Goal: Transaction & Acquisition: Purchase product/service

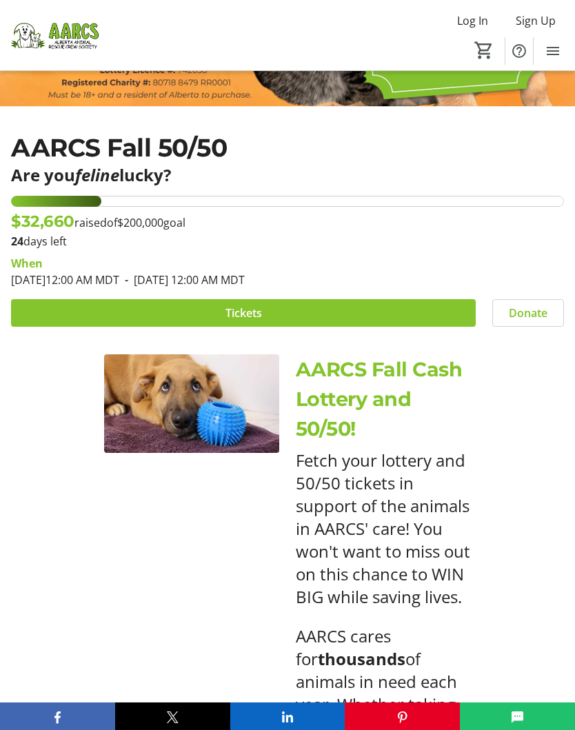
scroll to position [258, 0]
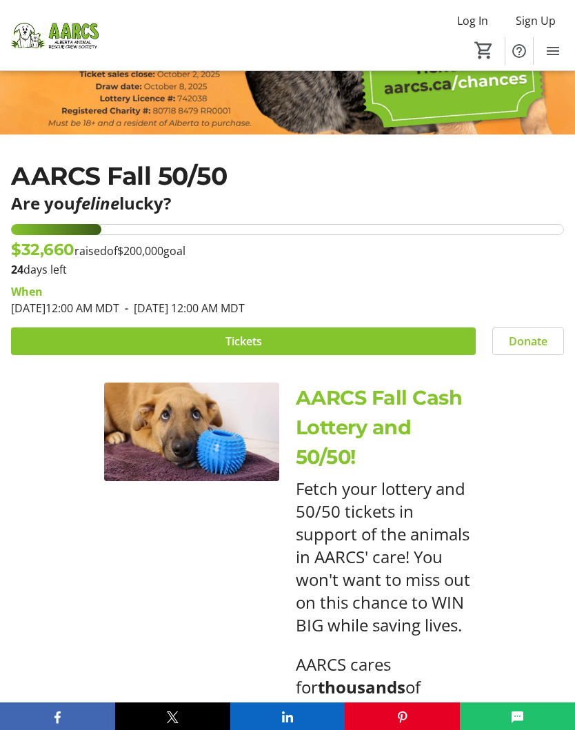
click at [82, 332] on span at bounding box center [243, 340] width 464 height 33
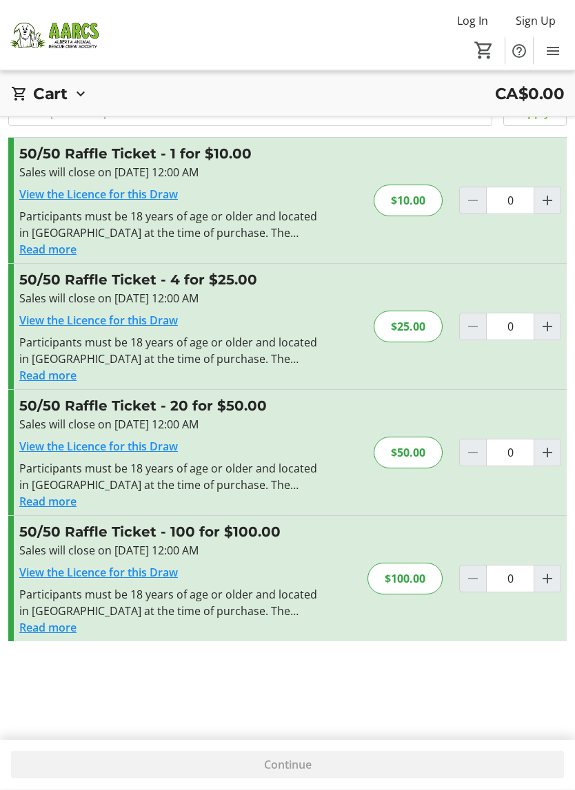
scroll to position [50, 0]
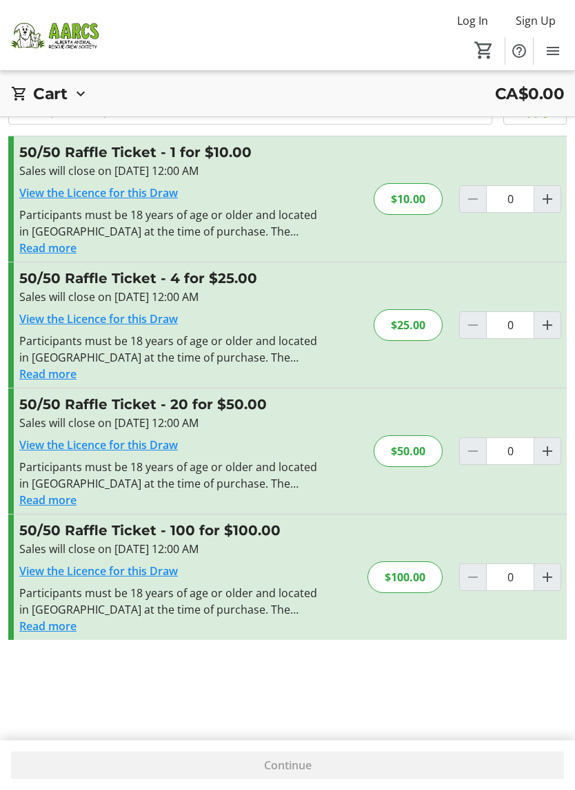
click at [548, 457] on mat-icon "Increment by one" at bounding box center [547, 451] width 17 height 17
type input "1"
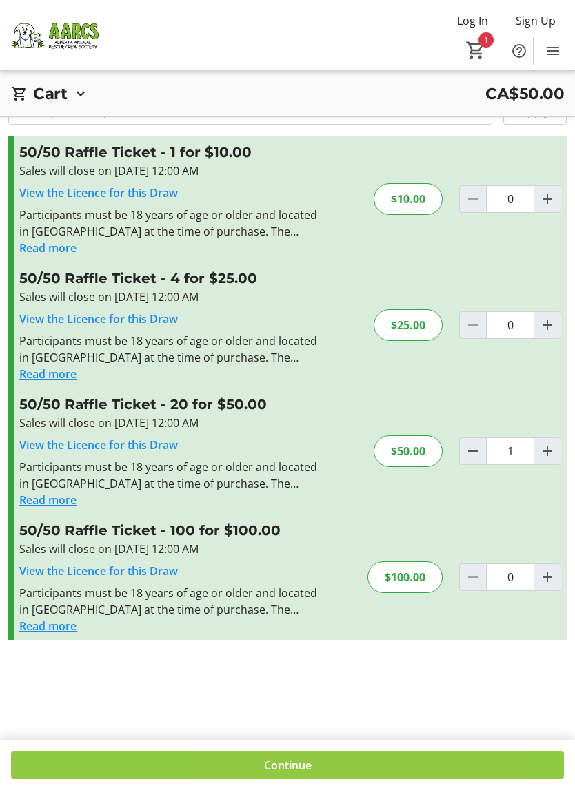
click at [338, 729] on span at bounding box center [287, 765] width 552 height 33
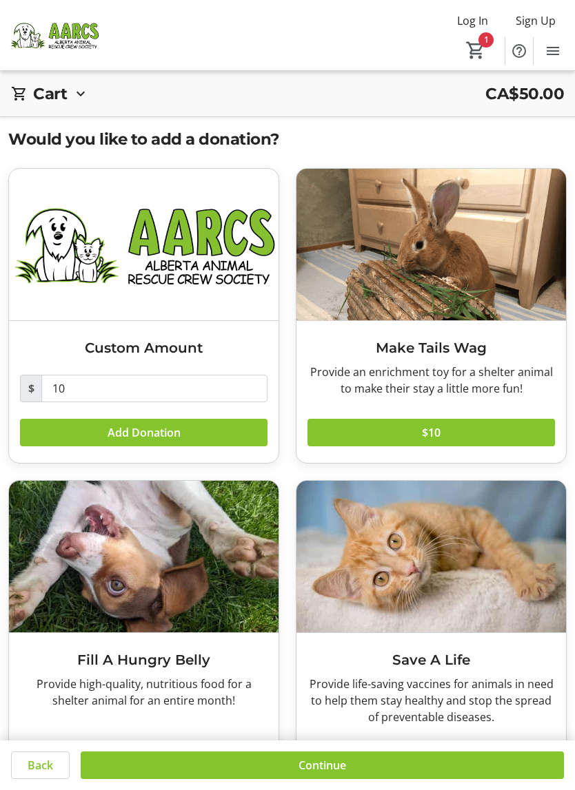
scroll to position [62, 0]
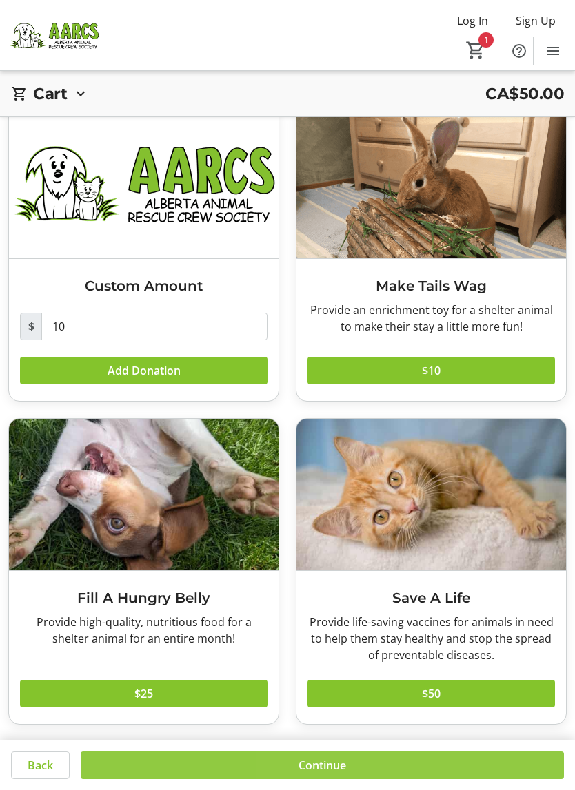
click at [378, 729] on span at bounding box center [322, 765] width 483 height 33
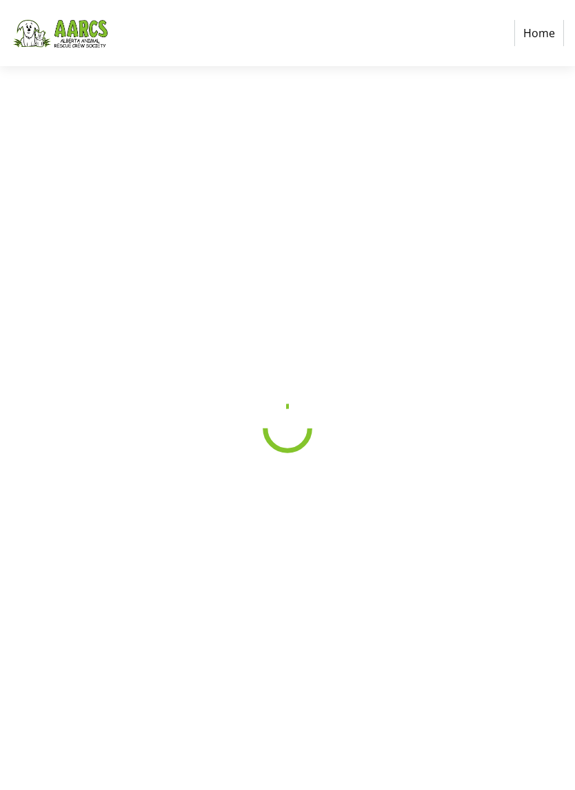
select select "CA"
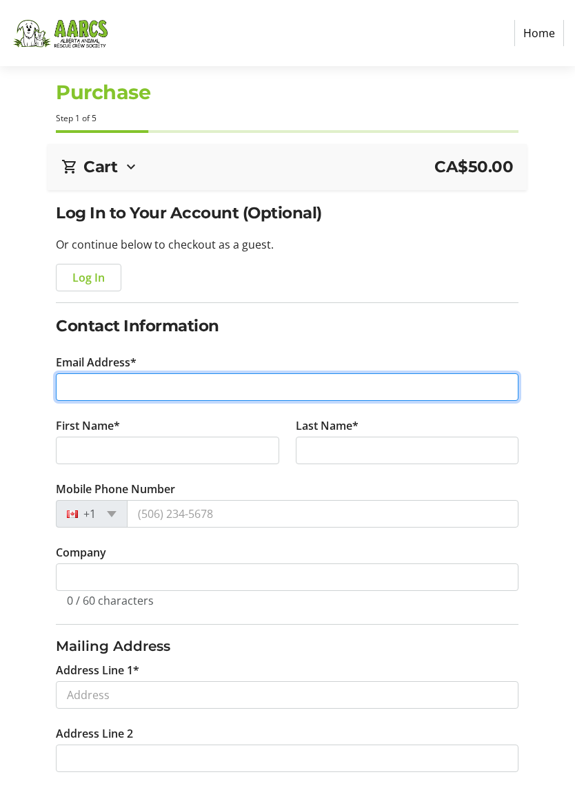
click at [72, 384] on input "Email Address*" at bounding box center [287, 387] width 462 height 28
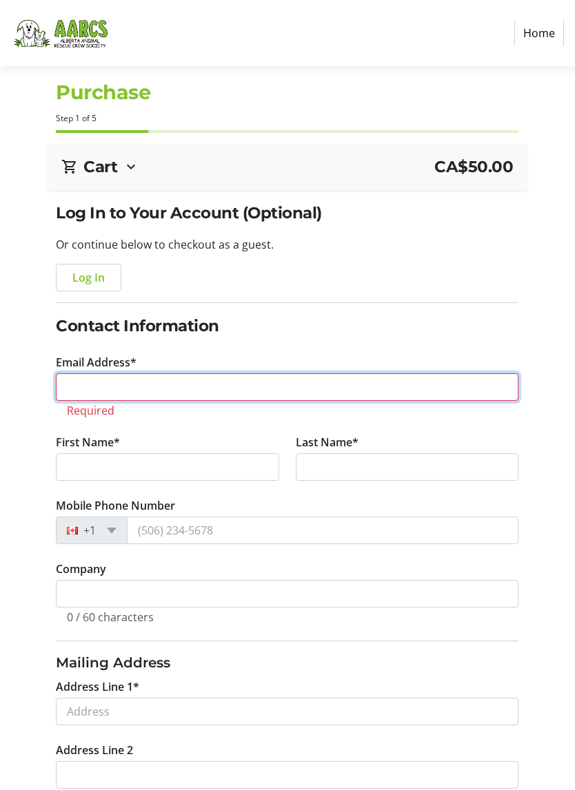
click at [83, 386] on input "Email Address*" at bounding box center [287, 387] width 462 height 28
type input "[PERSON_NAME]"
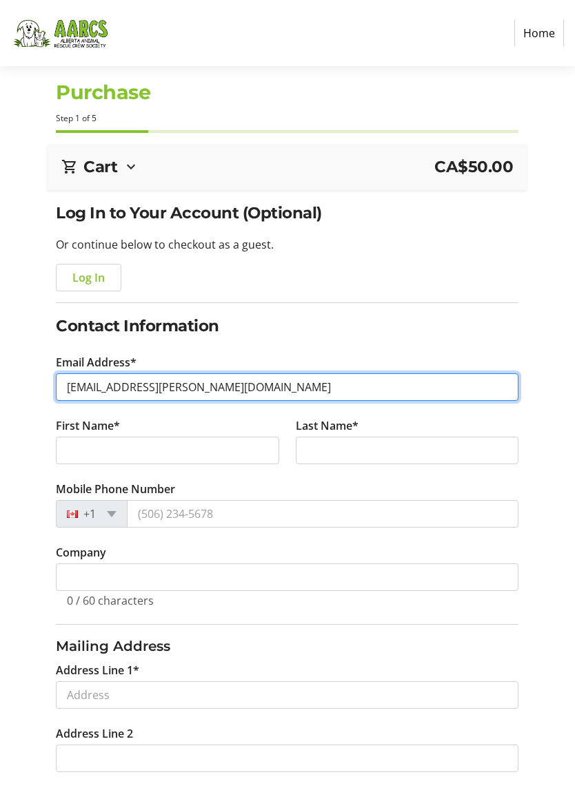
type input "[EMAIL_ADDRESS][PERSON_NAME][DOMAIN_NAME]"
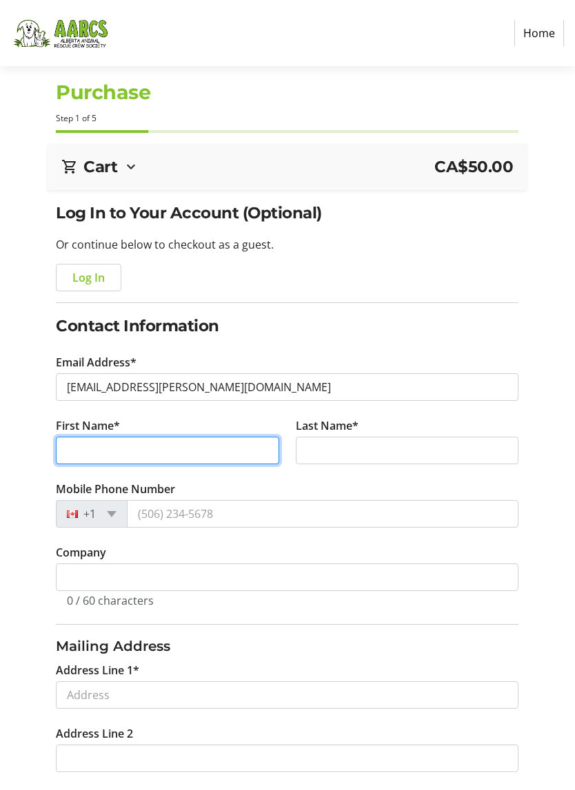
click at [72, 448] on input "First Name*" at bounding box center [167, 451] width 223 height 28
type input "[PERSON_NAME]"
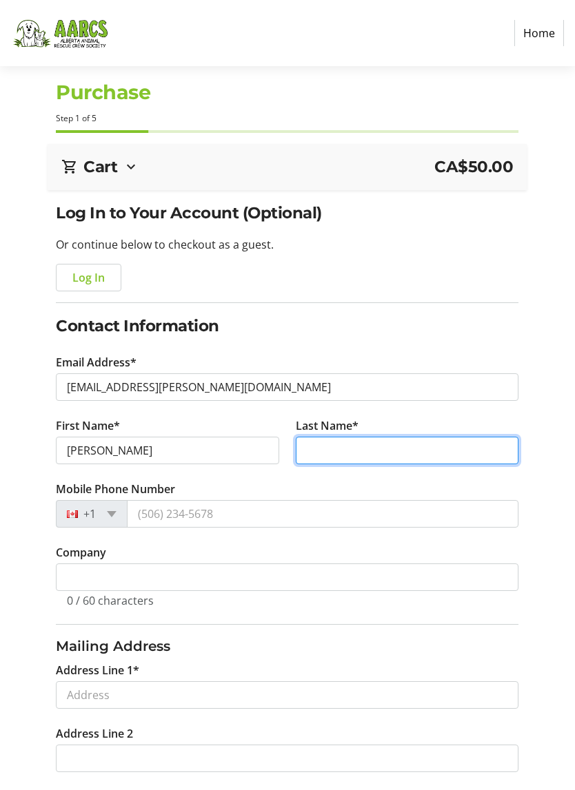
click at [421, 449] on input "Last Name*" at bounding box center [407, 451] width 223 height 28
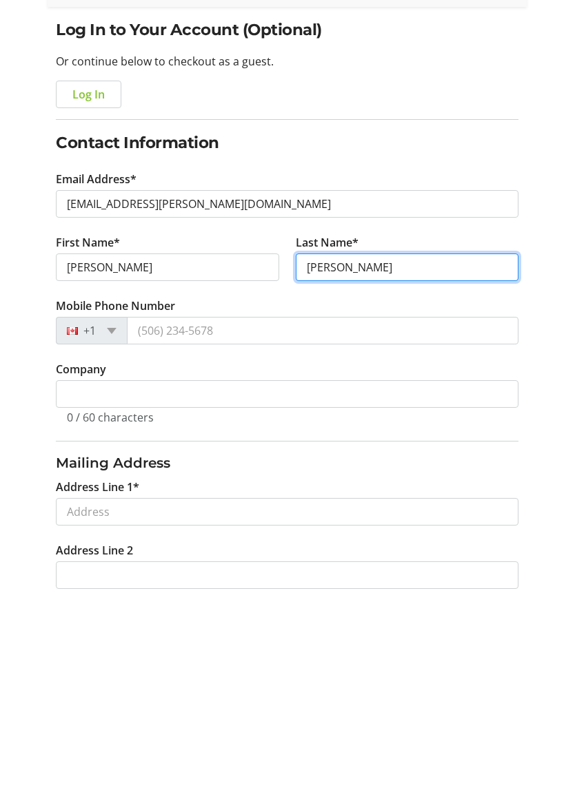
type input "[PERSON_NAME]"
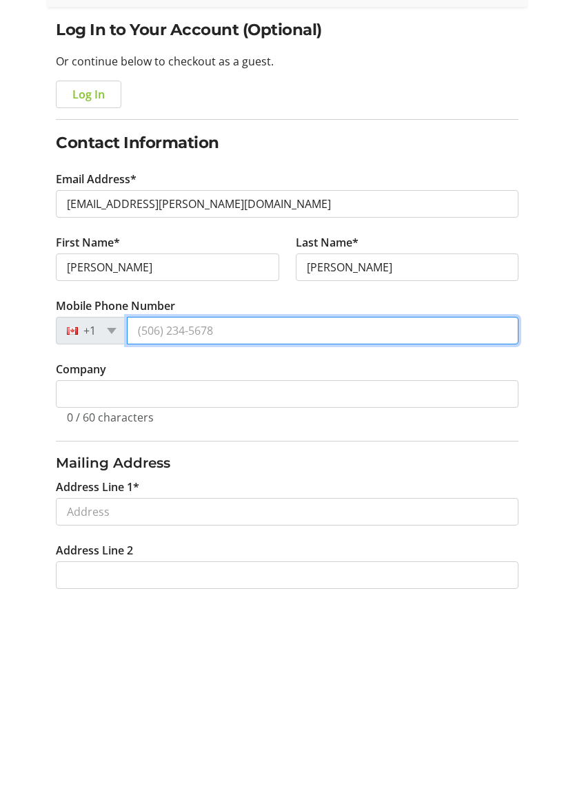
click at [350, 500] on input "Mobile Phone Number" at bounding box center [322, 514] width 391 height 28
type input "[PHONE_NUMBER]"
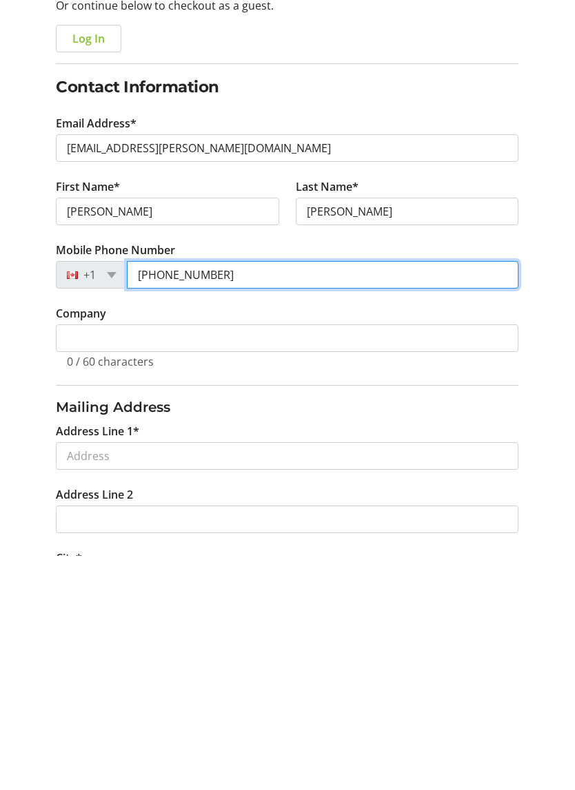
scroll to position [44, 0]
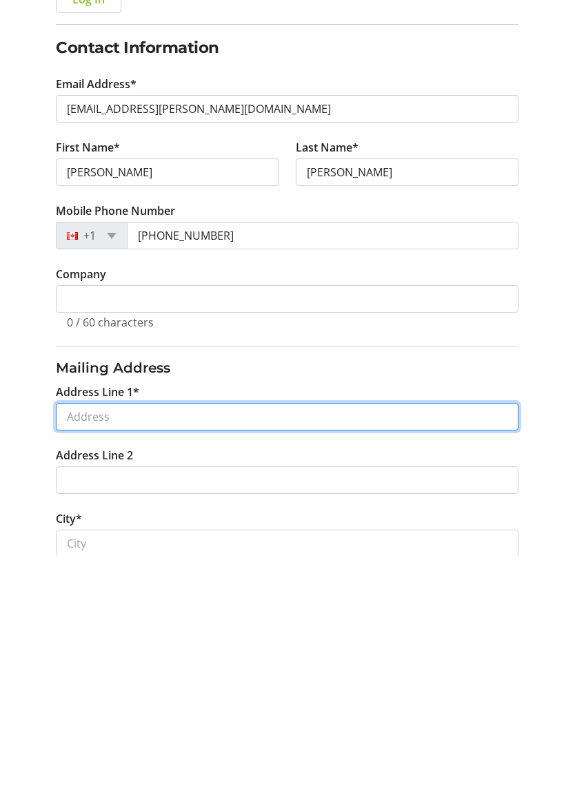
click at [73, 637] on input "Address Line 1*" at bounding box center [287, 651] width 462 height 28
select select "AB"
type input "[STREET_ADDRESS]"
type input "[GEOGRAPHIC_DATA]"
type input "T2Y 4J6"
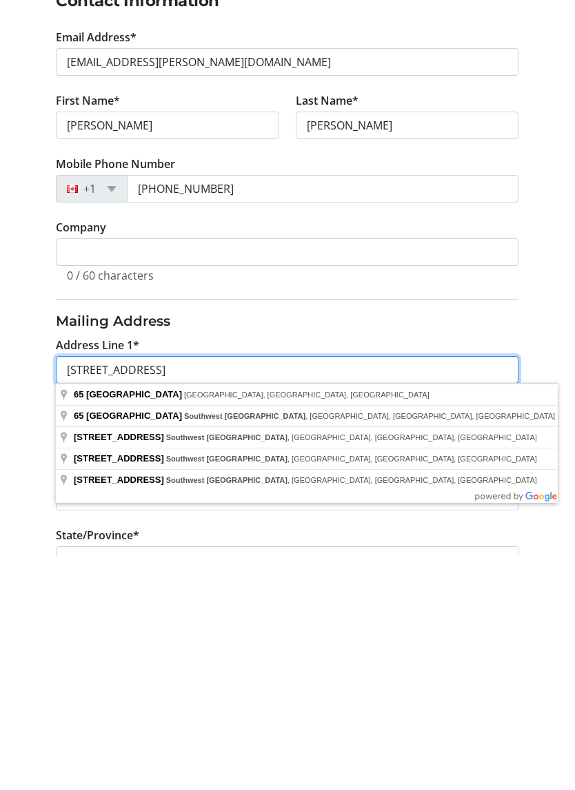
scroll to position [114, 0]
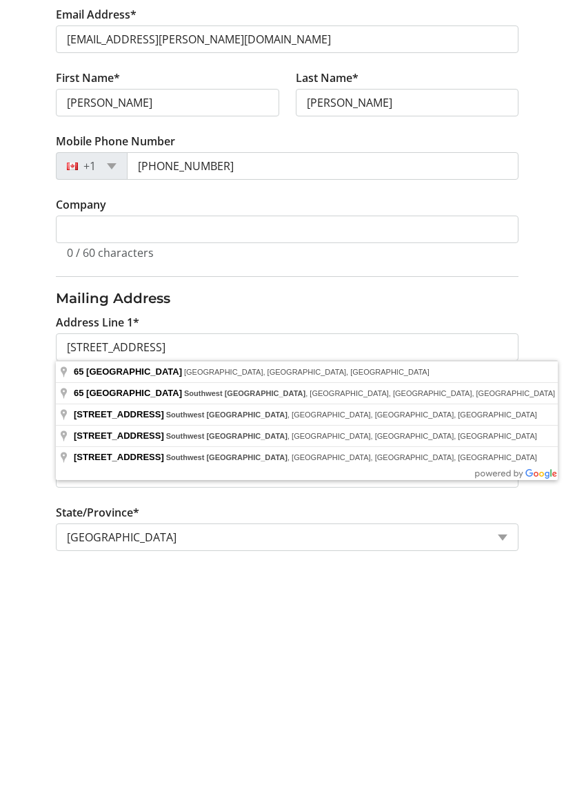
type input "[STREET_ADDRESS]"
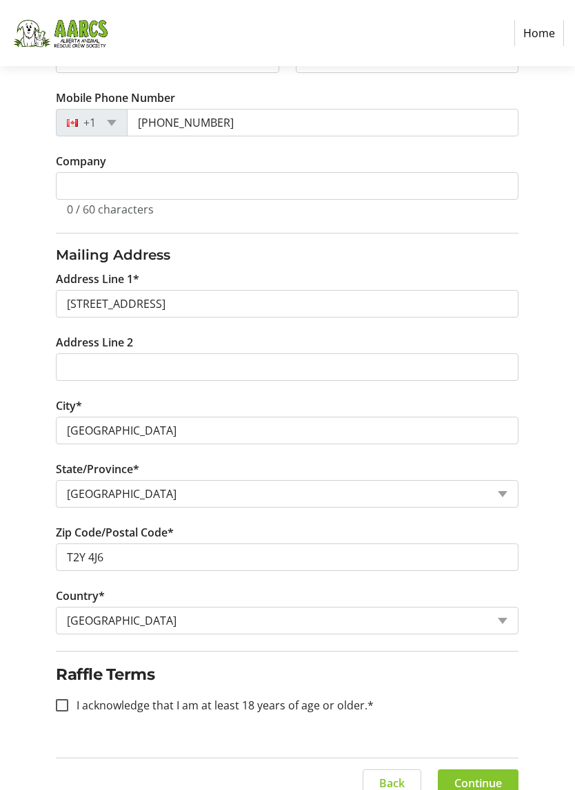
scroll to position [409, 0]
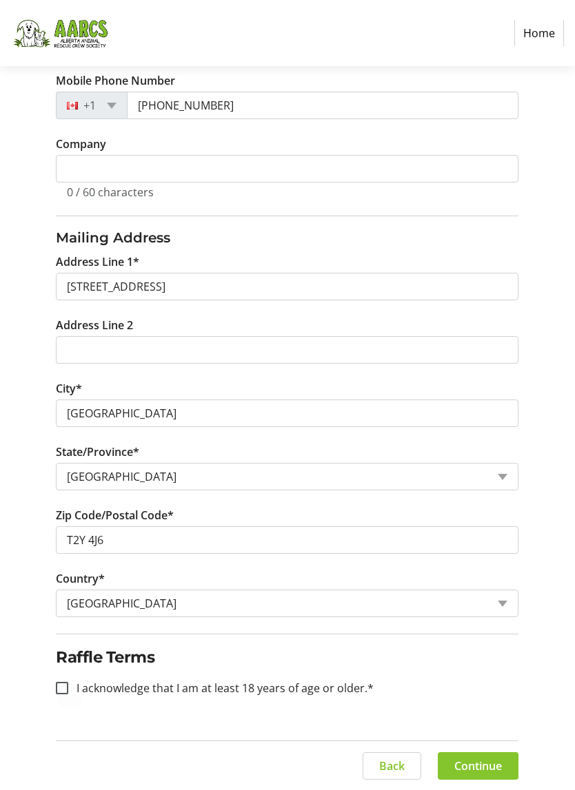
click at [70, 679] on div at bounding box center [61, 688] width 33 height 33
checkbox input "true"
click at [477, 729] on span "Continue" at bounding box center [478, 766] width 48 height 17
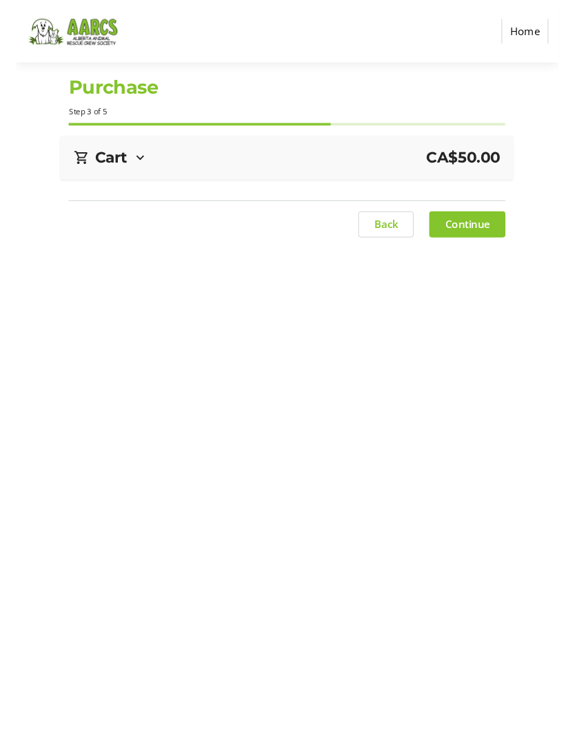
scroll to position [0, 0]
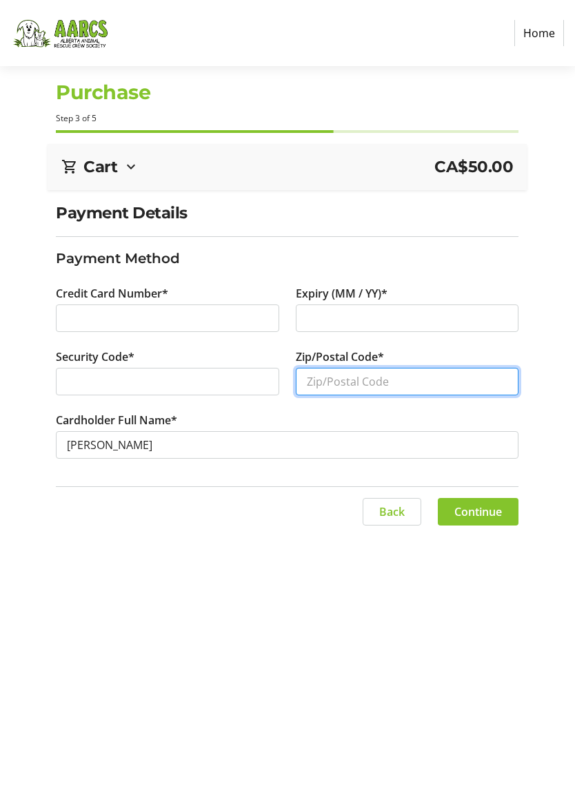
click at [363, 382] on input "Zip/Postal Code*" at bounding box center [407, 382] width 223 height 28
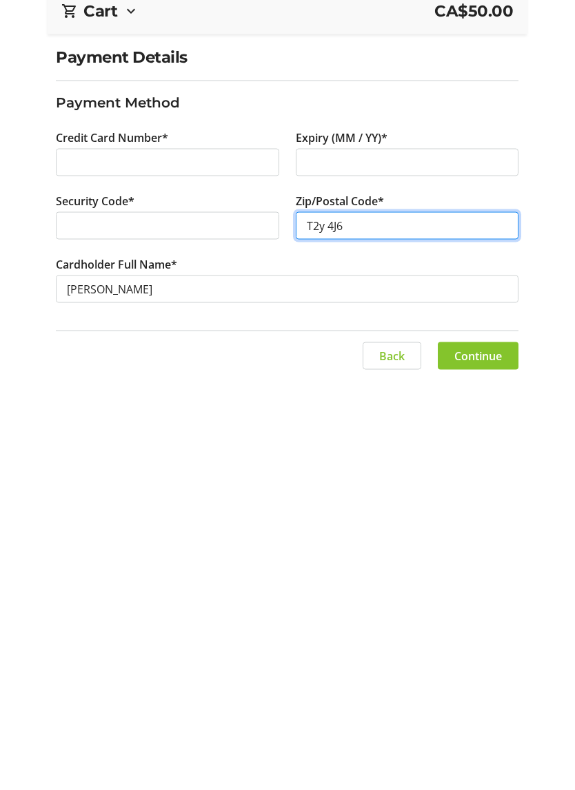
type input "T2y 4J6"
click at [494, 504] on span "Continue" at bounding box center [478, 512] width 48 height 17
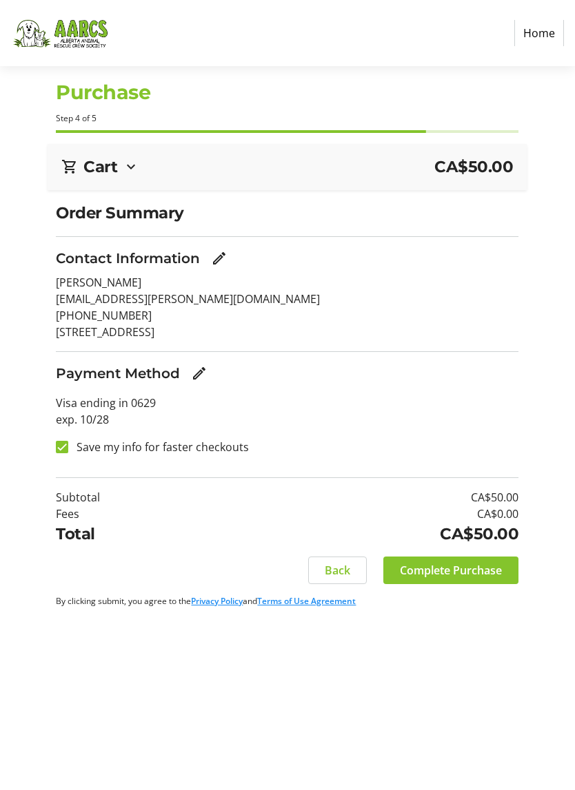
click at [469, 568] on span "Complete Purchase" at bounding box center [451, 570] width 102 height 17
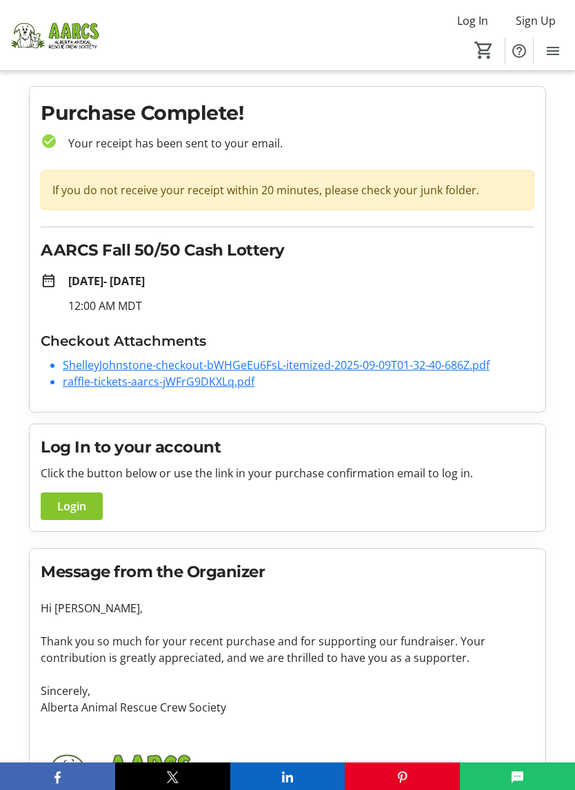
click at [290, 358] on link "ShelleyJohnstone-checkout-bWHGeEu6FsL-itemized-2025-09-09T01-32-40-686Z.pdf" at bounding box center [276, 365] width 426 height 15
